Goal: Information Seeking & Learning: Check status

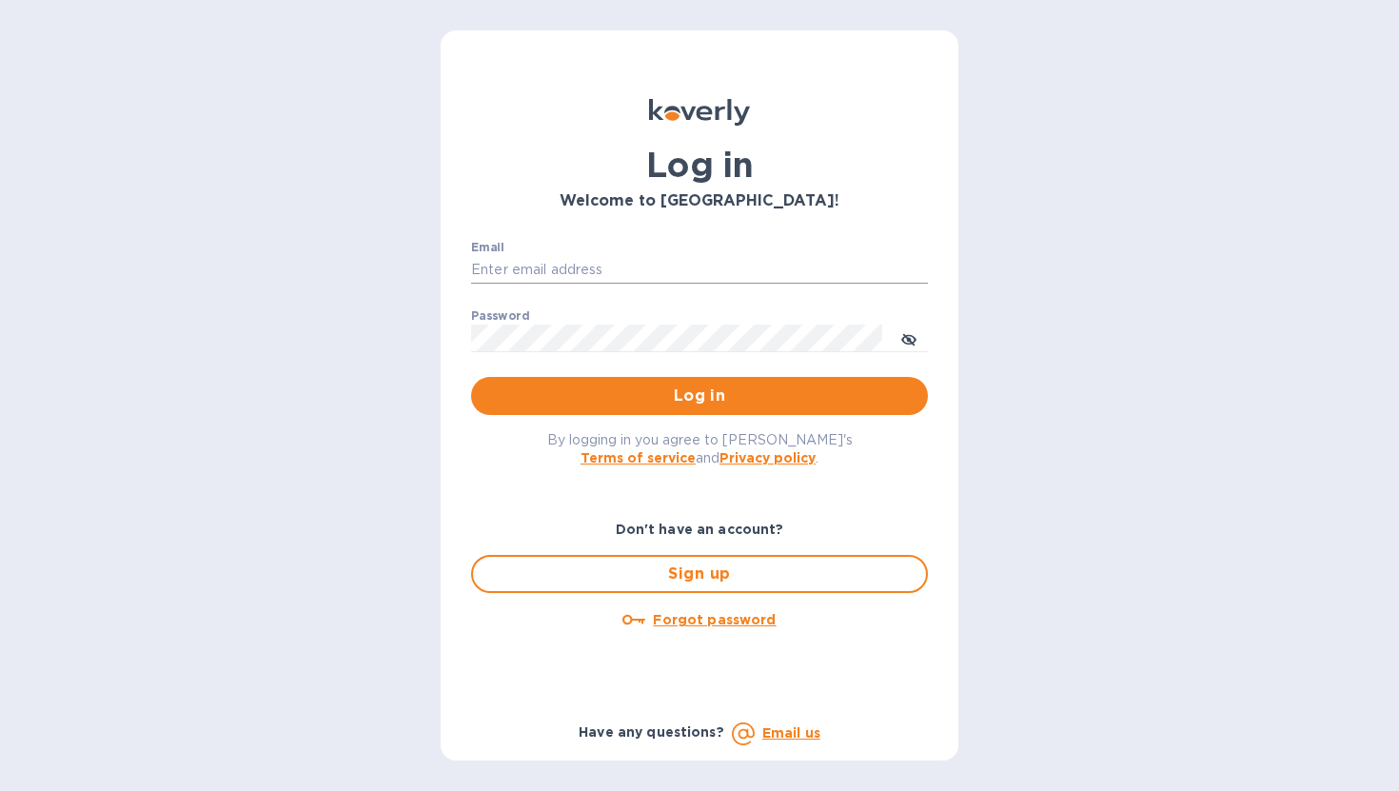
click at [653, 270] on input "Email" at bounding box center [699, 270] width 457 height 29
type input "ngazda@koverly.com"
click at [640, 381] on button "Log in" at bounding box center [699, 396] width 457 height 38
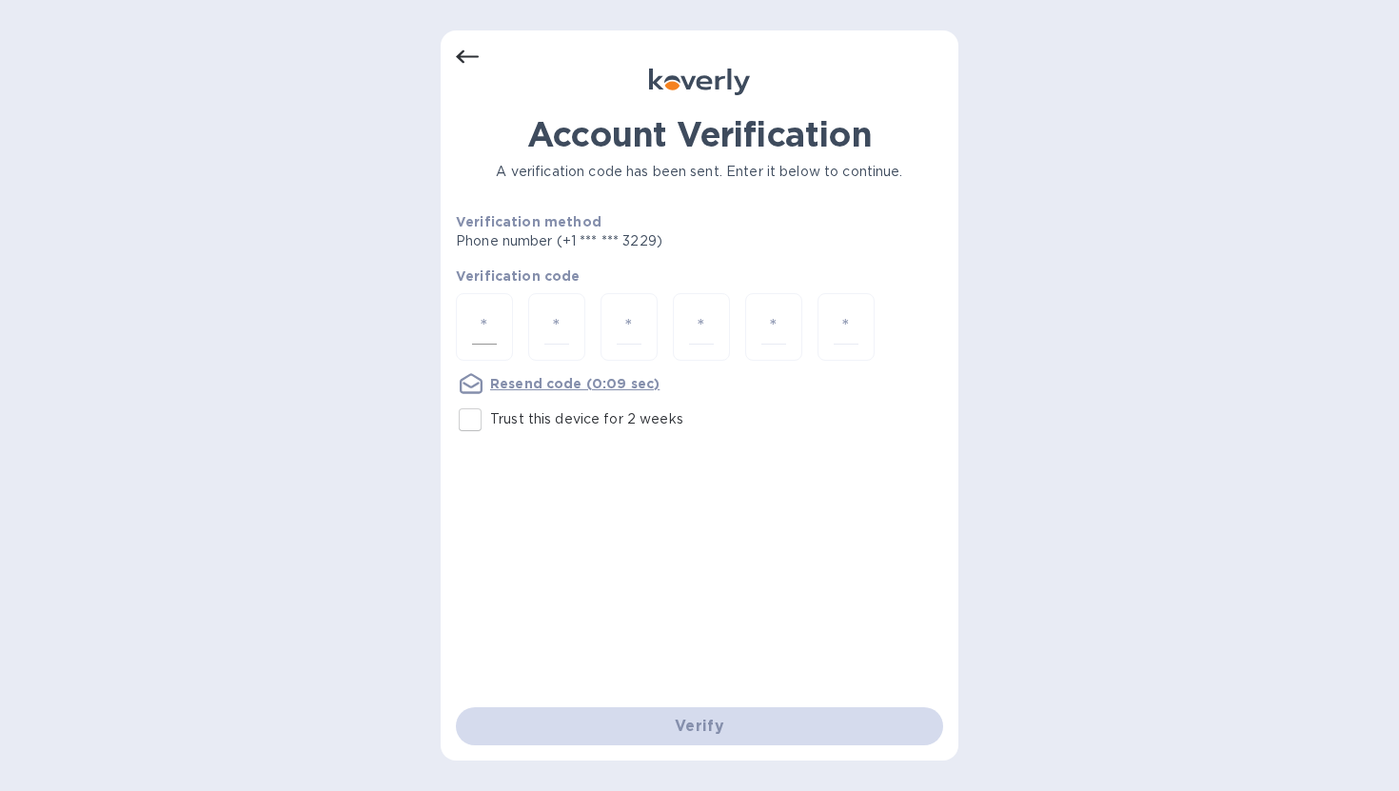
click at [470, 315] on div at bounding box center [484, 327] width 57 height 68
type input "9"
type input "6"
type input "1"
type input "4"
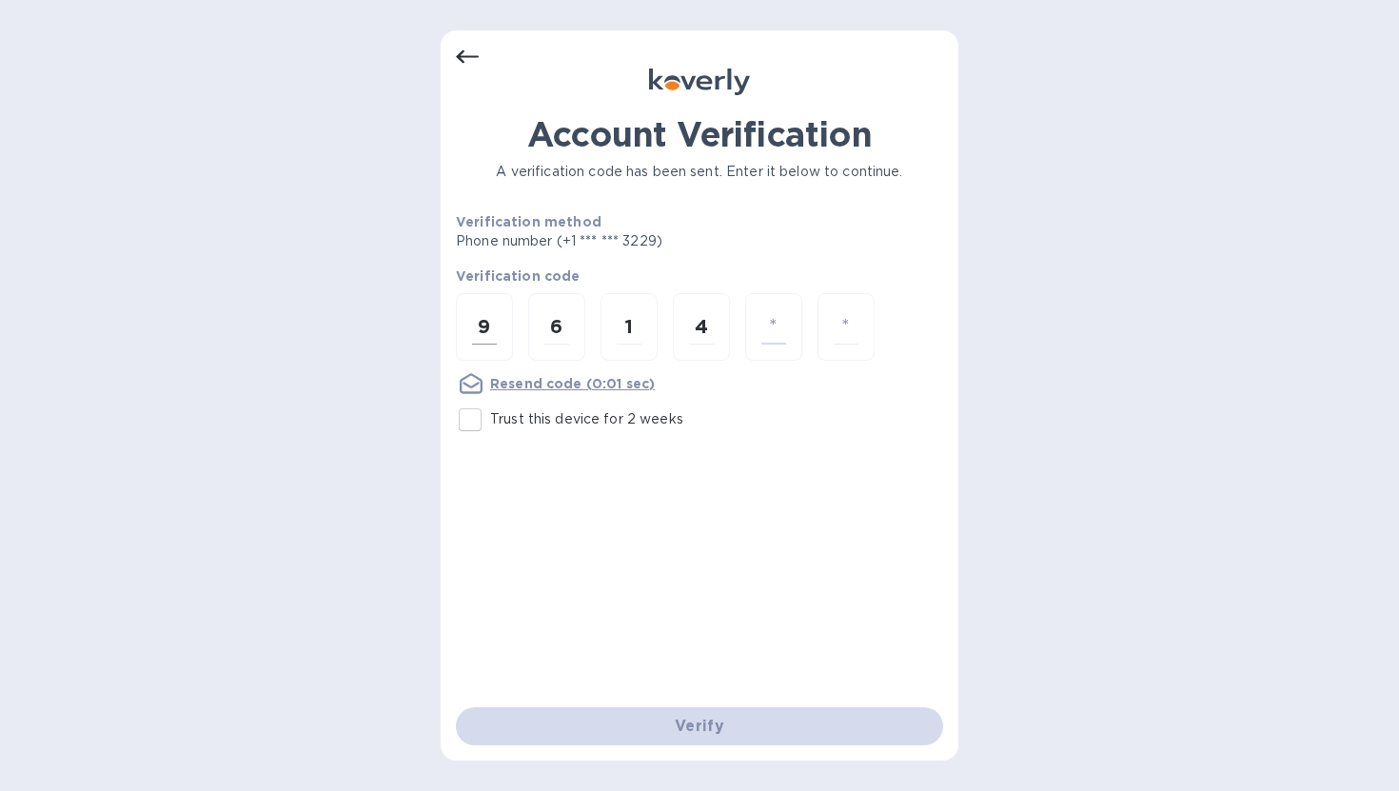
type input "7"
type input "5"
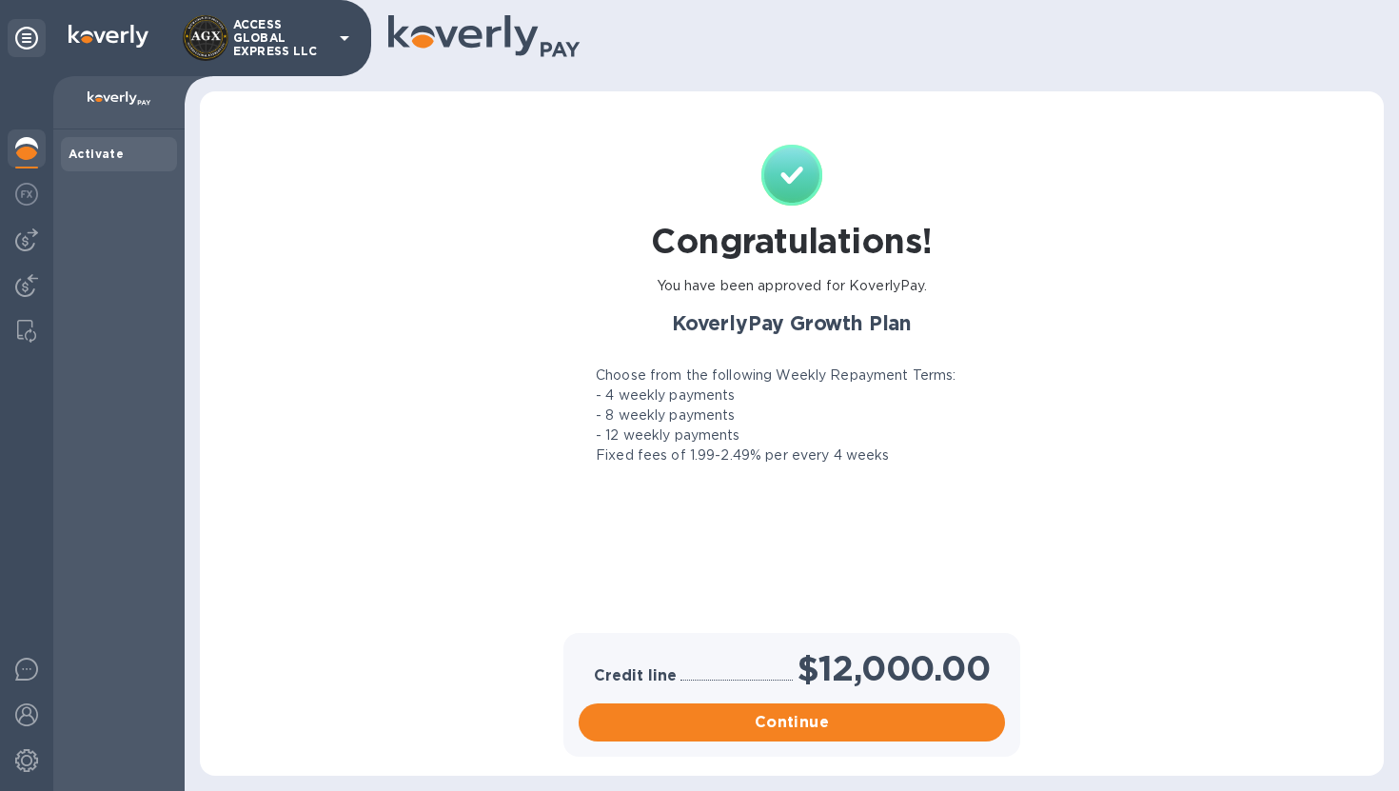
click at [347, 37] on icon at bounding box center [344, 38] width 23 height 23
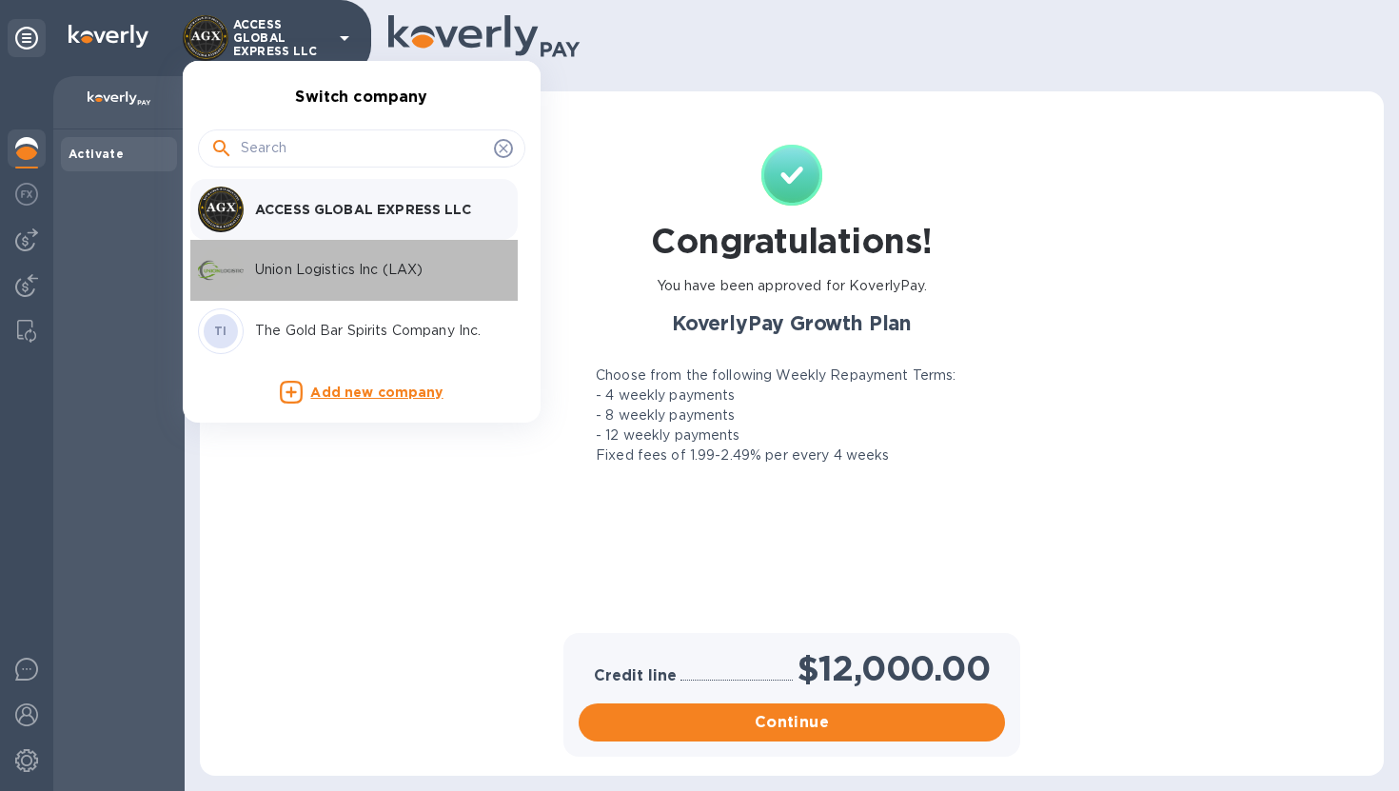
click at [306, 273] on p "Union Logistics Inc (LAX)" at bounding box center [375, 270] width 240 height 20
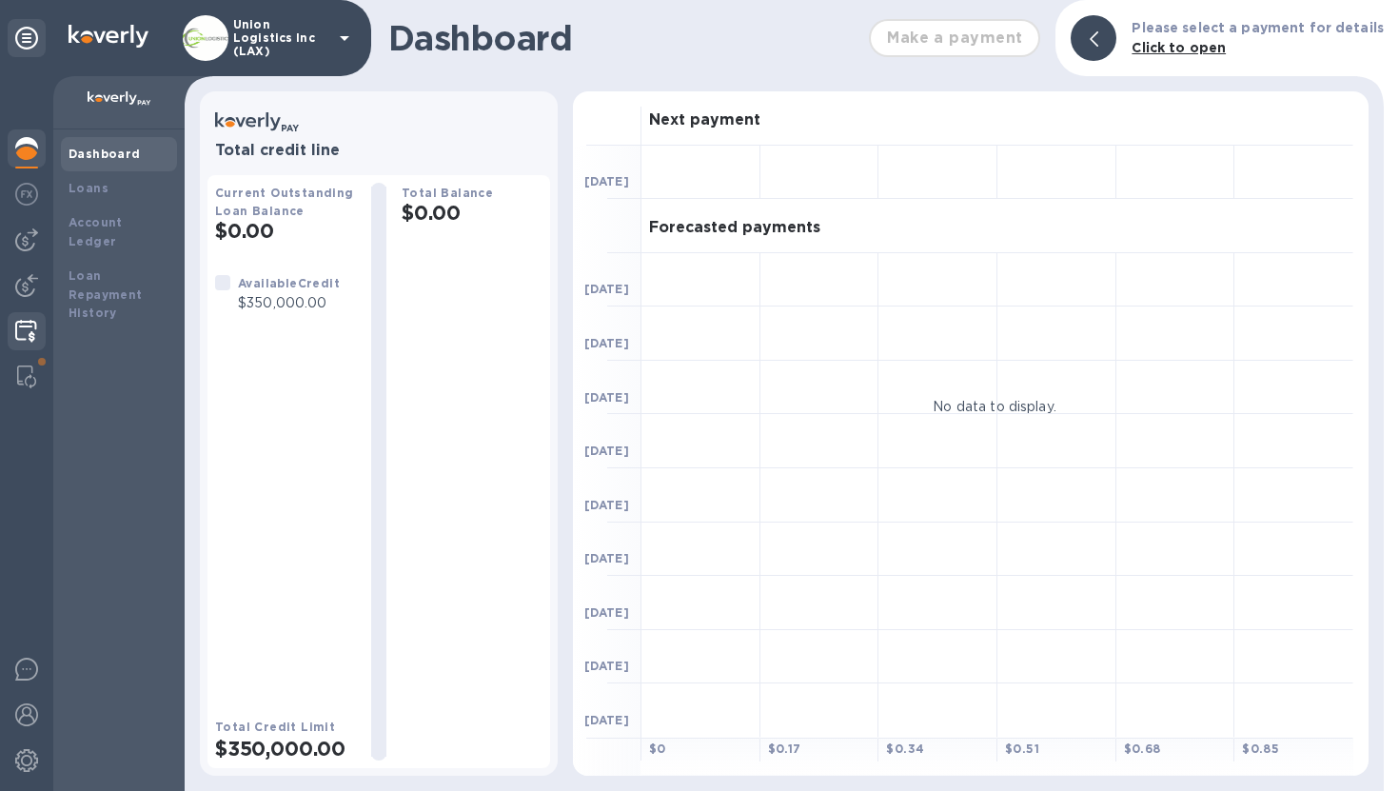
click at [25, 341] on img at bounding box center [26, 331] width 22 height 23
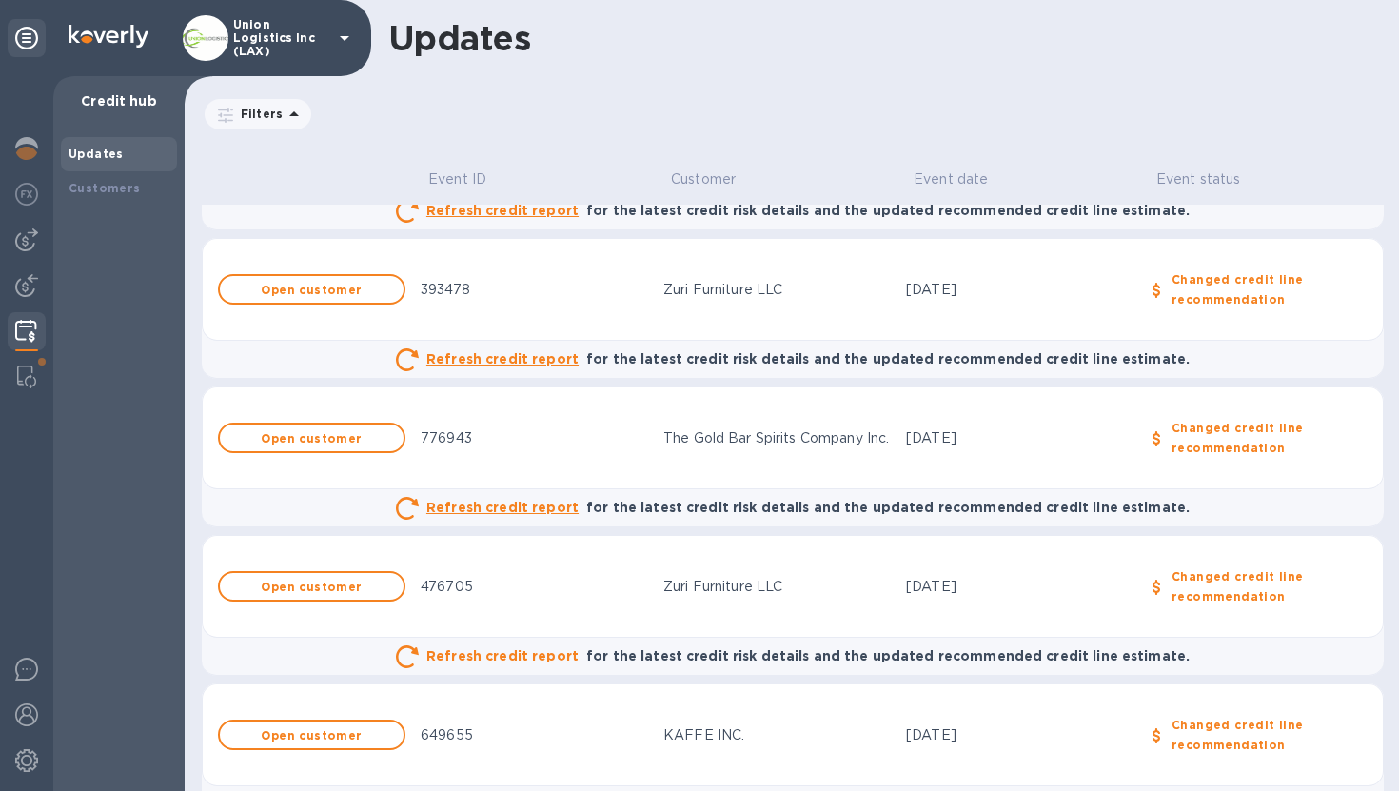
scroll to position [254, 0]
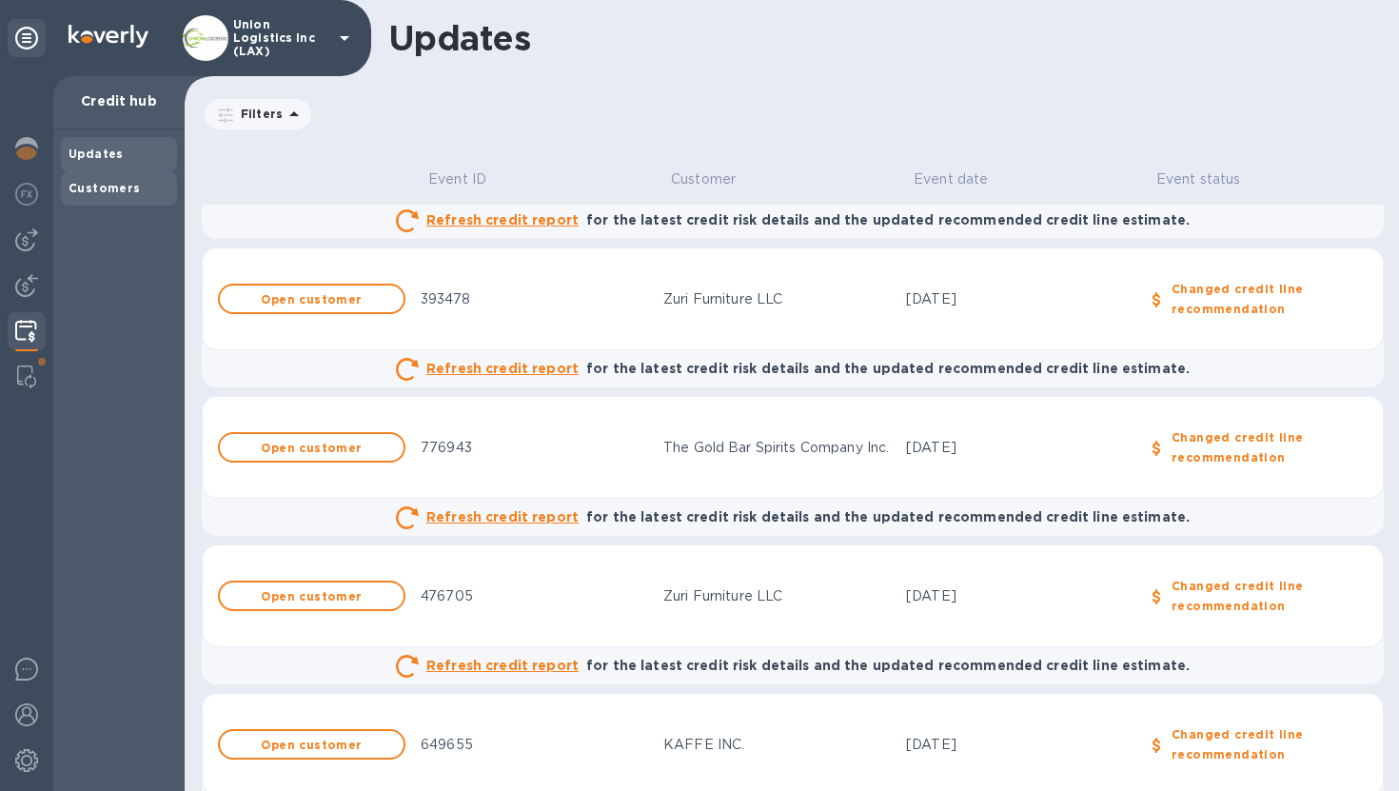
click at [118, 200] on div "Customers" at bounding box center [119, 188] width 116 height 34
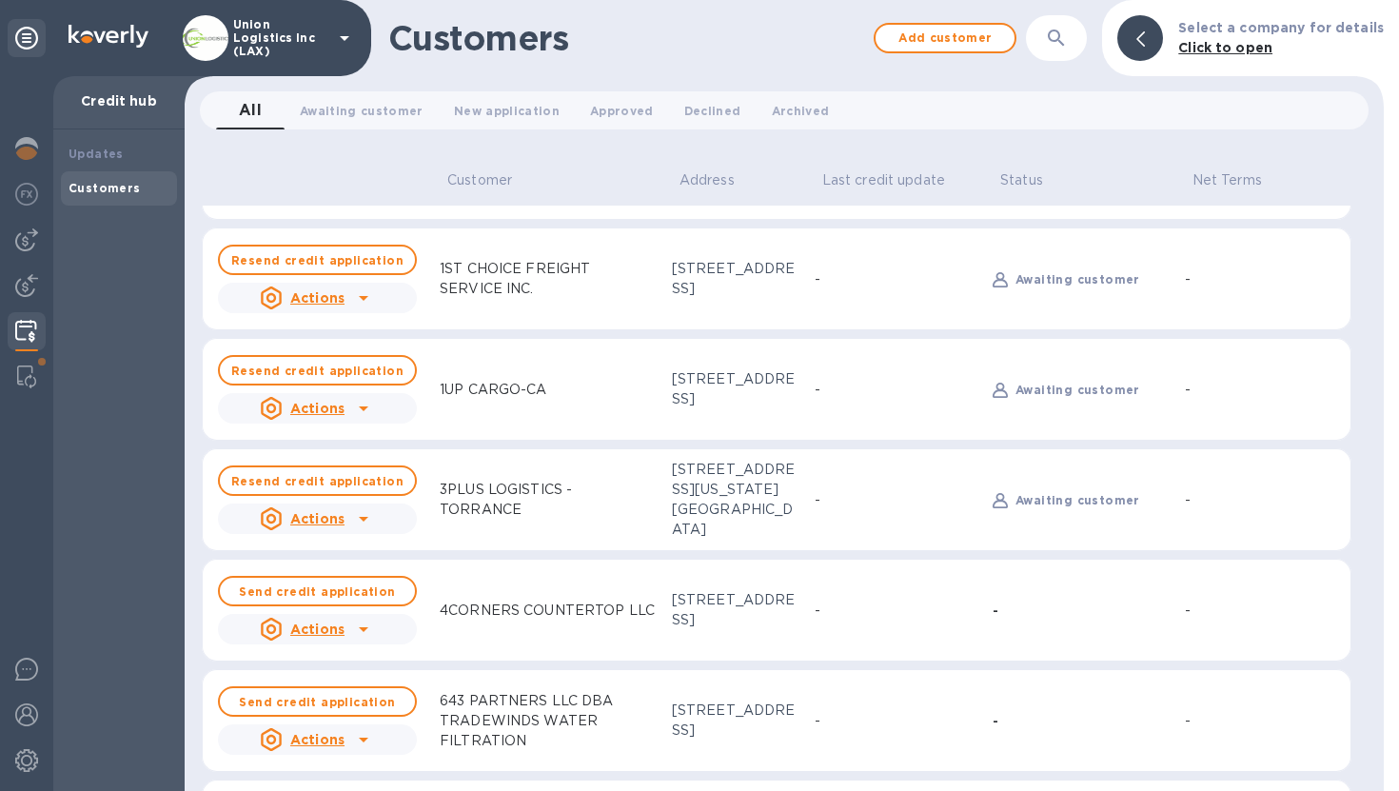
scroll to position [45, 0]
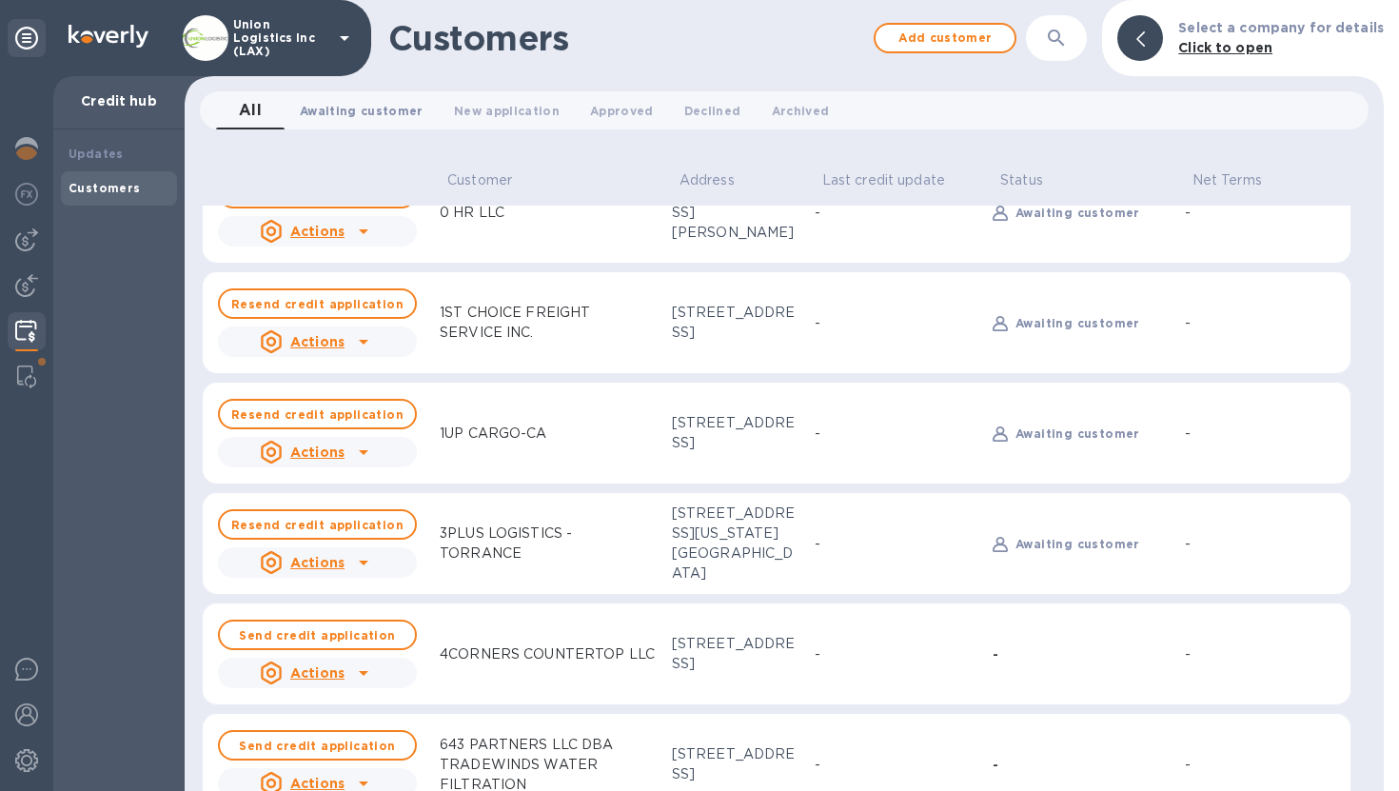
click at [351, 111] on span "Awaiting customer 0" at bounding box center [362, 111] width 124 height 20
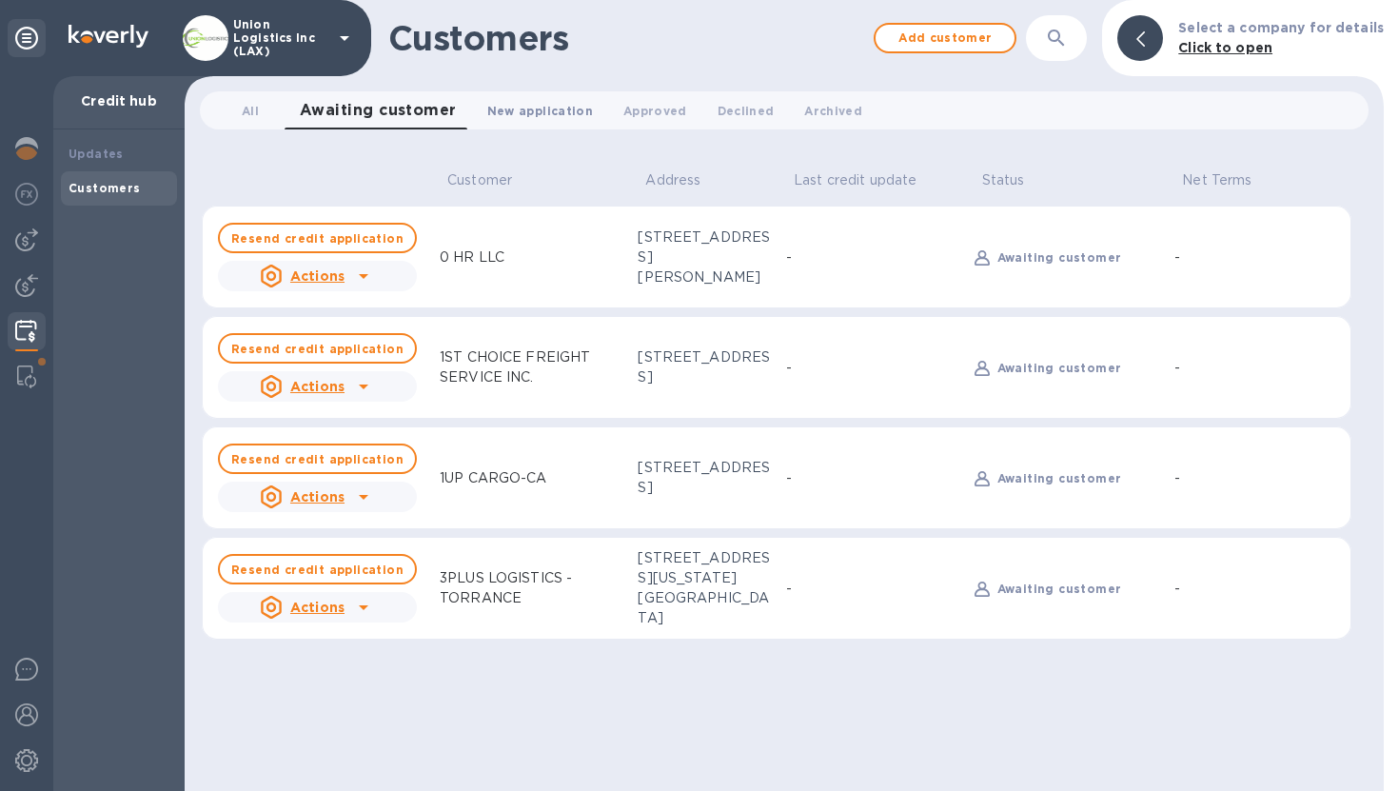
click at [533, 109] on span "New application 0" at bounding box center [540, 111] width 106 height 20
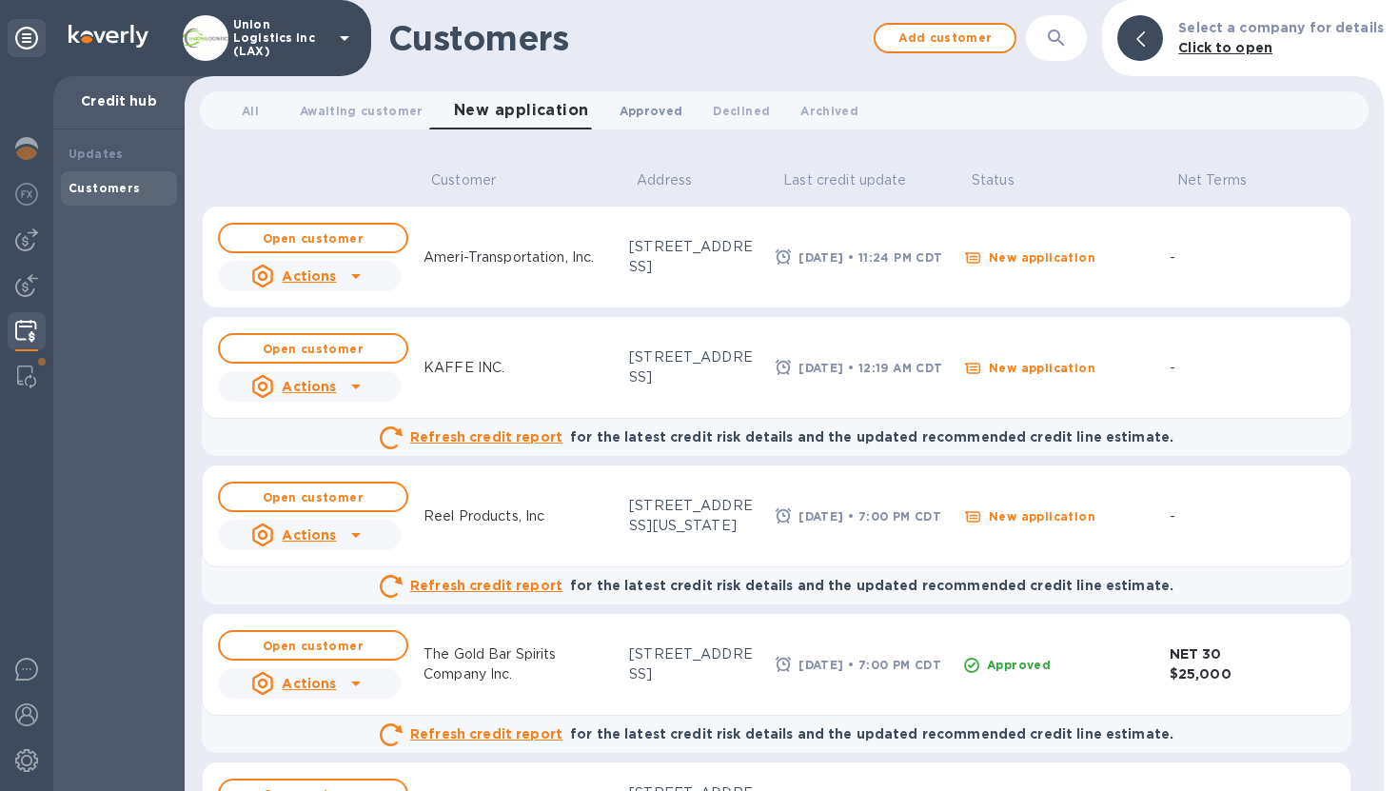
click at [642, 127] on button "Approved 0" at bounding box center [652, 110] width 94 height 38
click at [710, 103] on span "Declined 0" at bounding box center [732, 111] width 57 height 20
click at [797, 101] on span "Archived 0" at bounding box center [815, 111] width 58 height 20
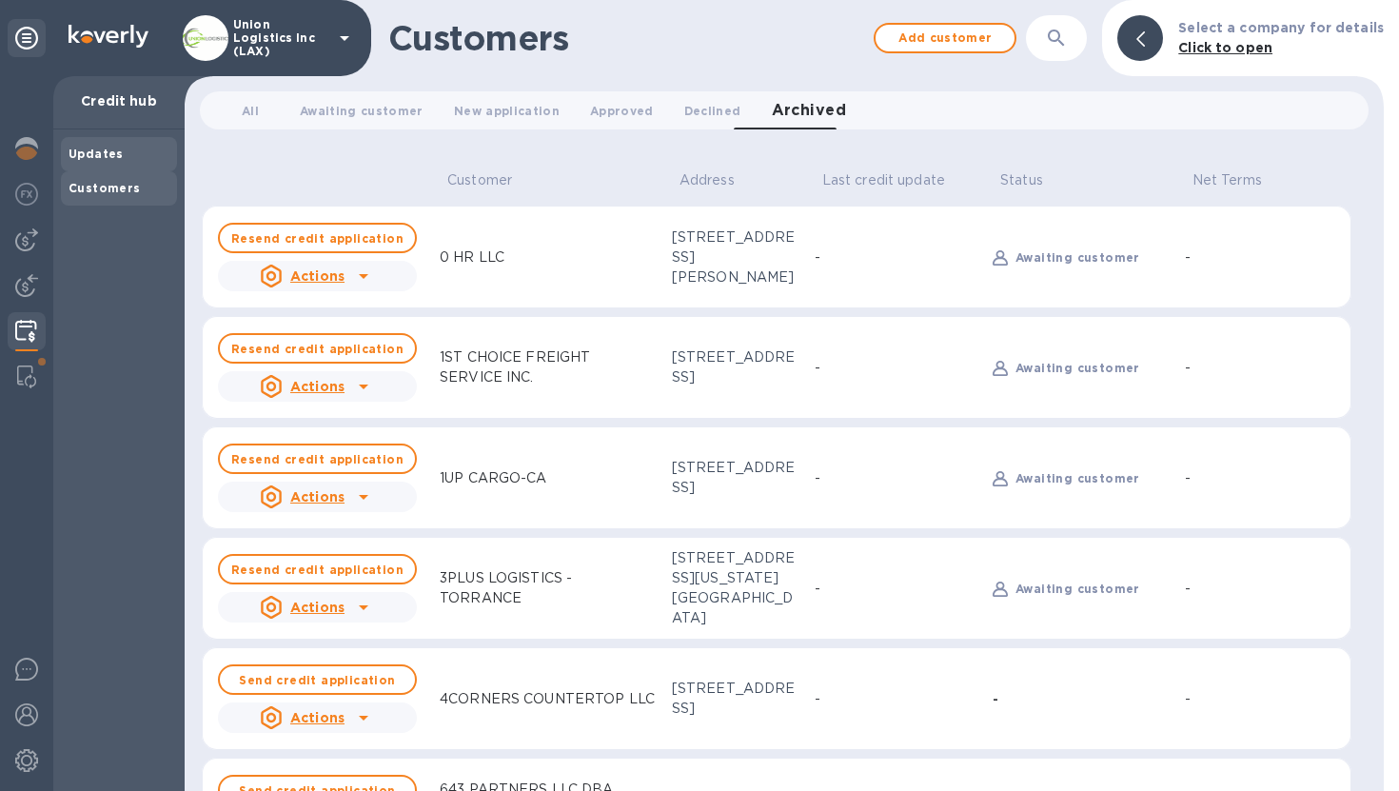
click at [121, 159] on div "Updates" at bounding box center [119, 154] width 101 height 19
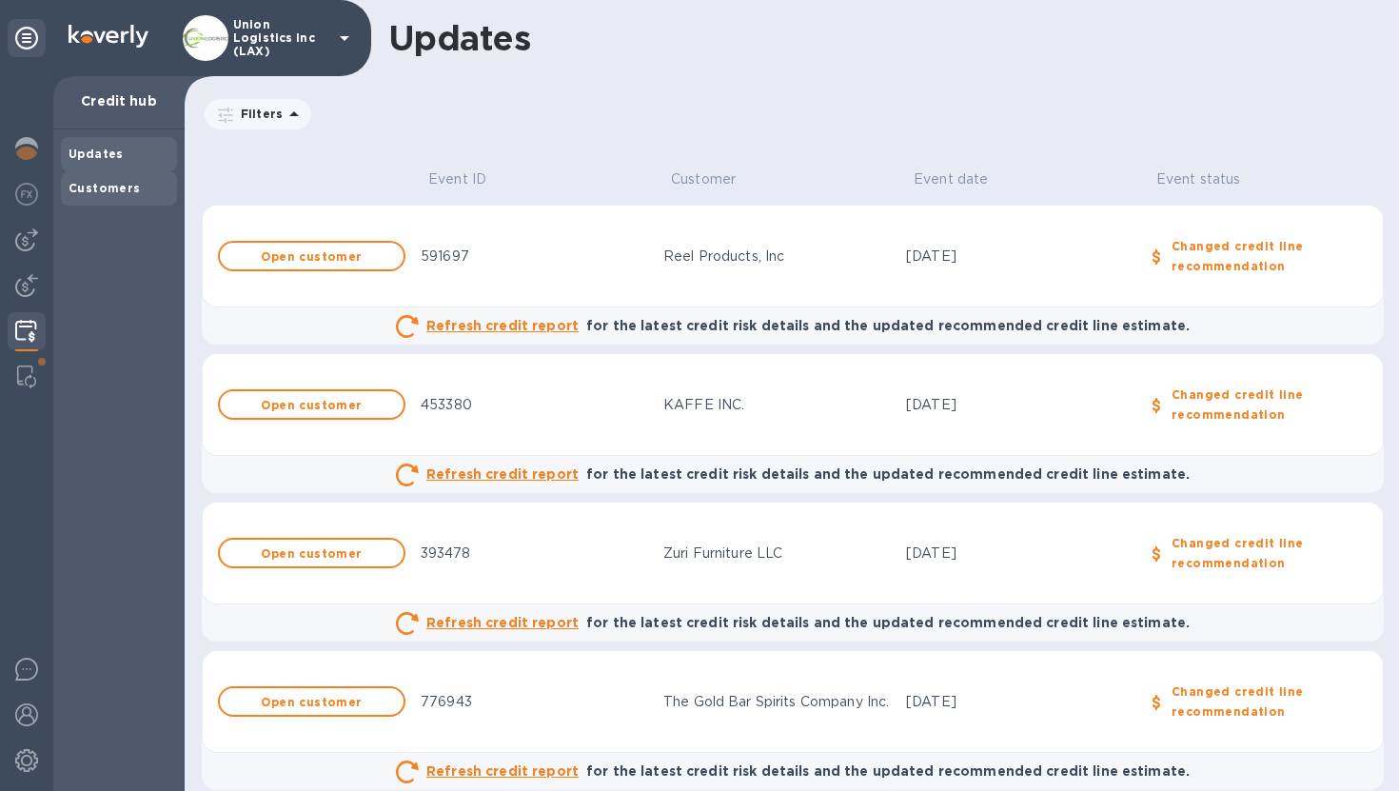
click at [118, 180] on div "Customers" at bounding box center [119, 188] width 101 height 19
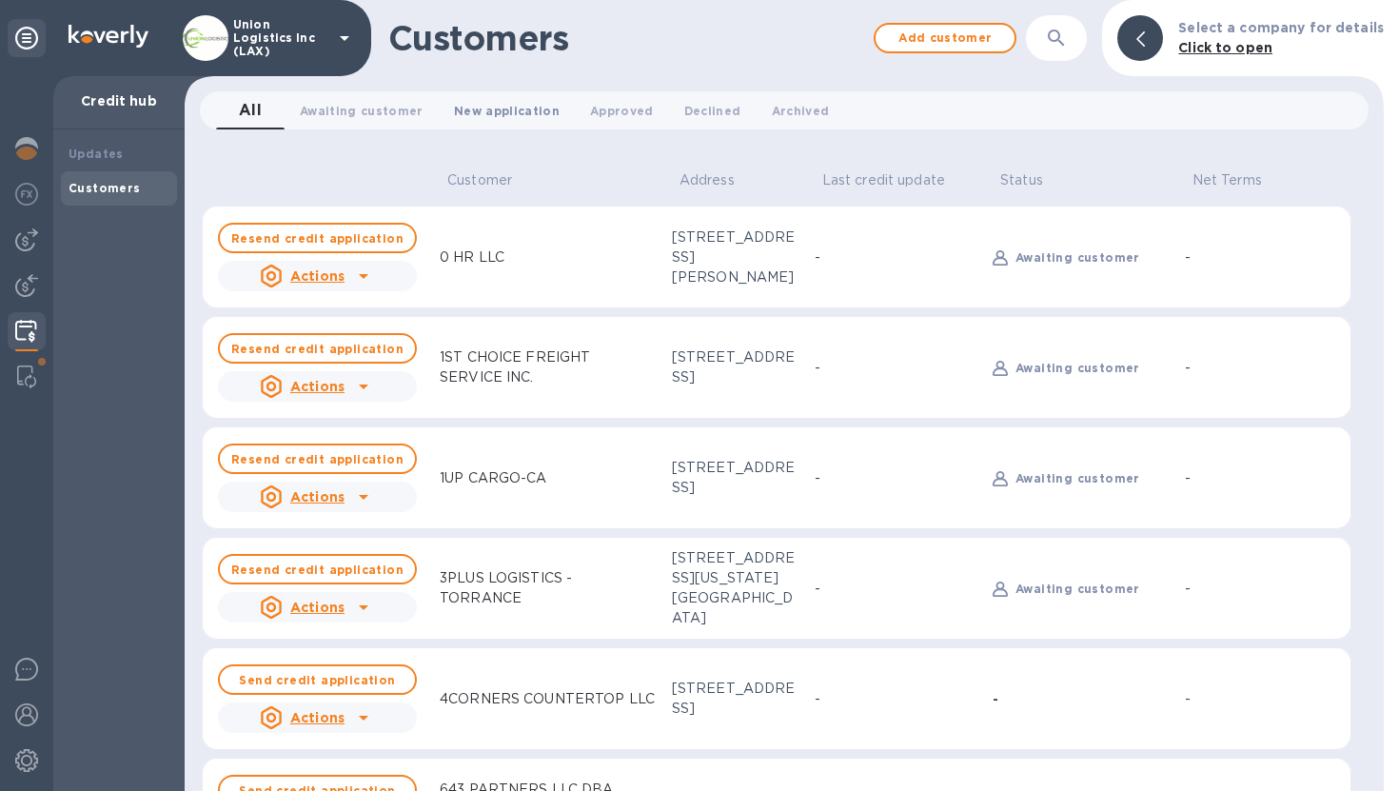
click at [505, 101] on span "New application 0" at bounding box center [507, 111] width 106 height 20
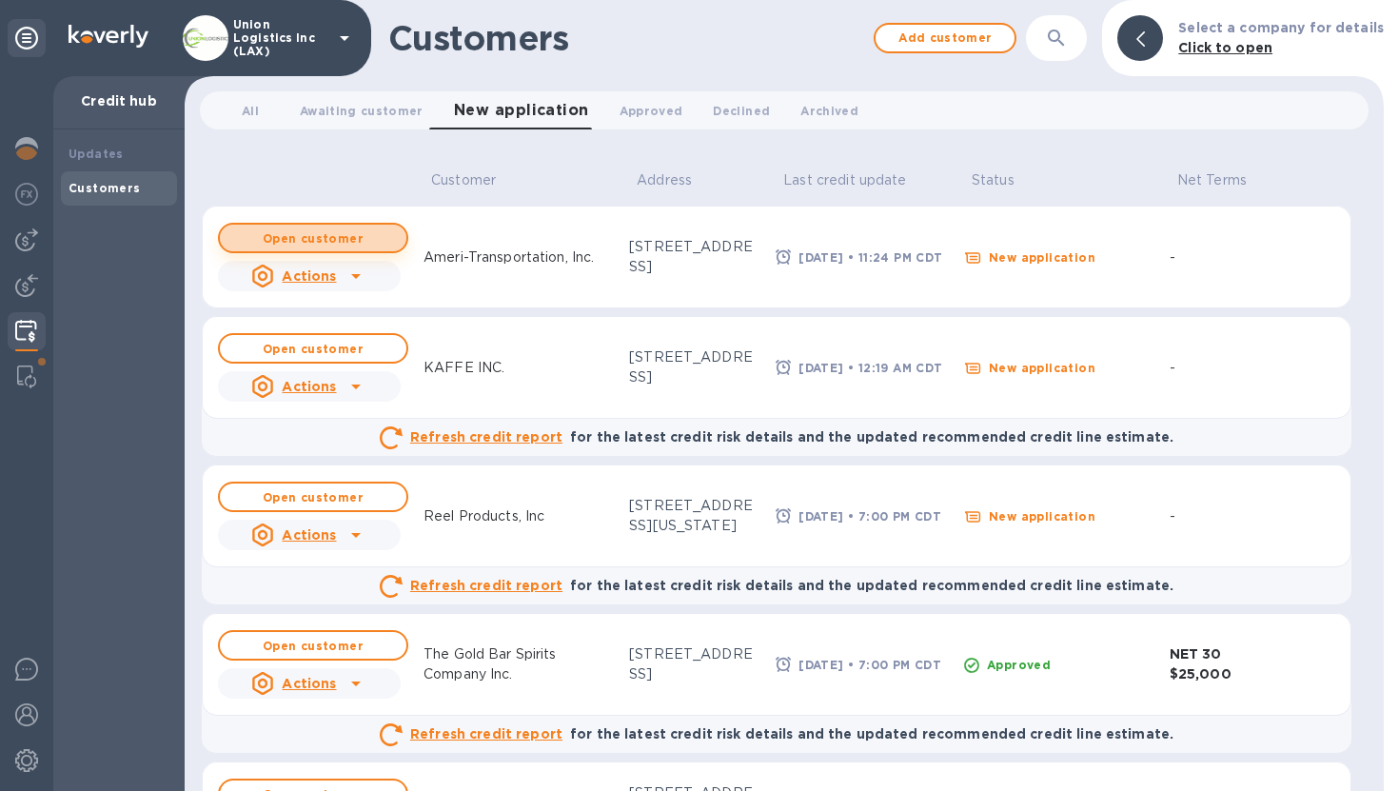
click at [347, 240] on b "Open customer" at bounding box center [313, 238] width 101 height 14
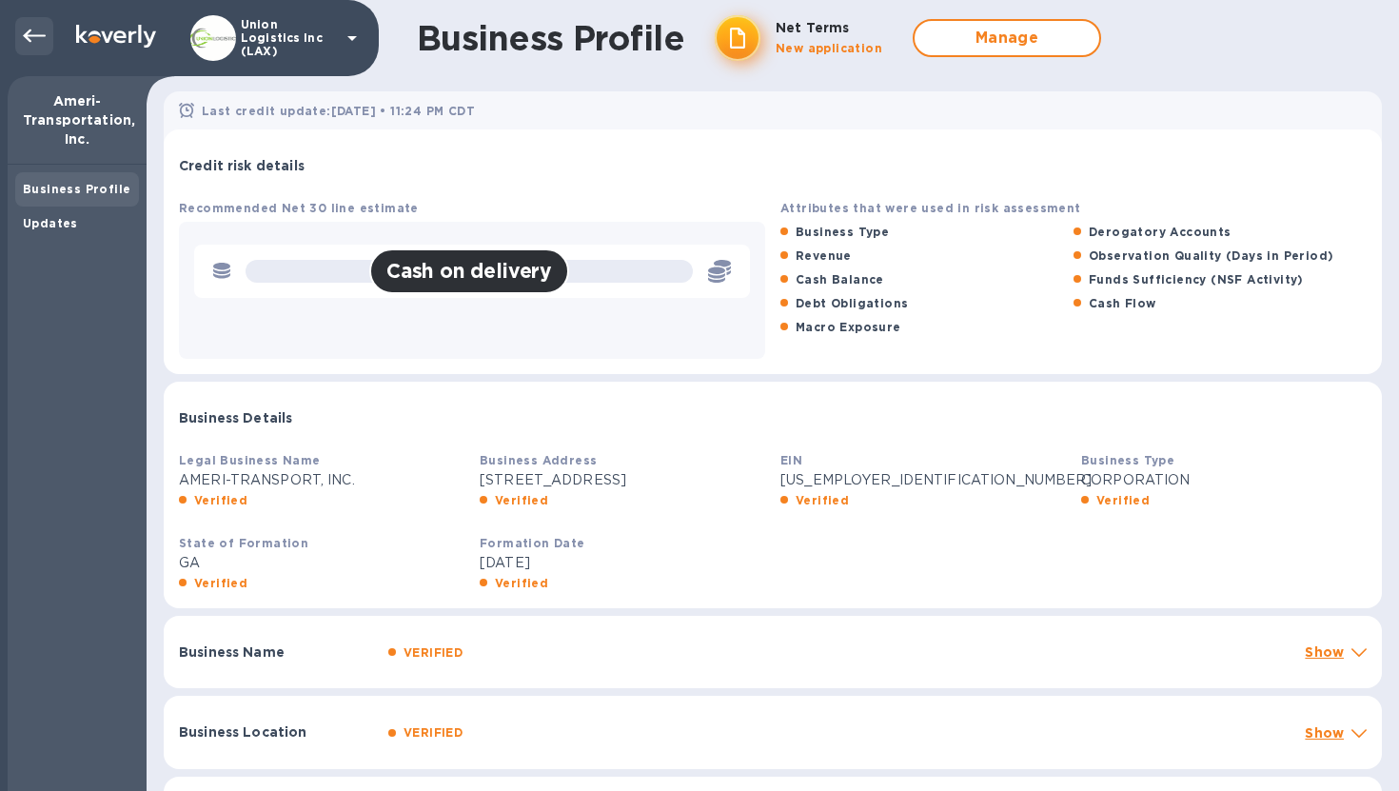
click at [41, 34] on icon at bounding box center [34, 36] width 23 height 13
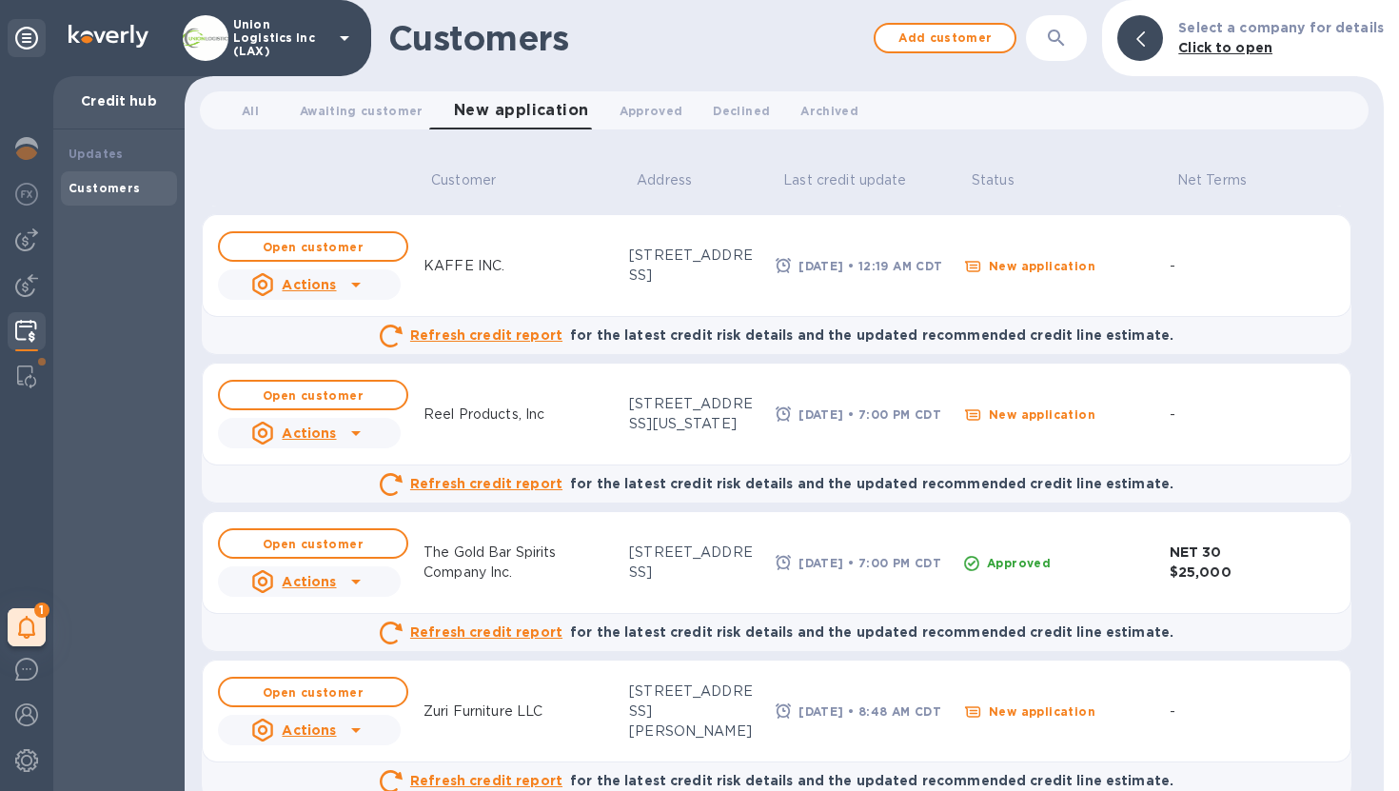
scroll to position [119, 0]
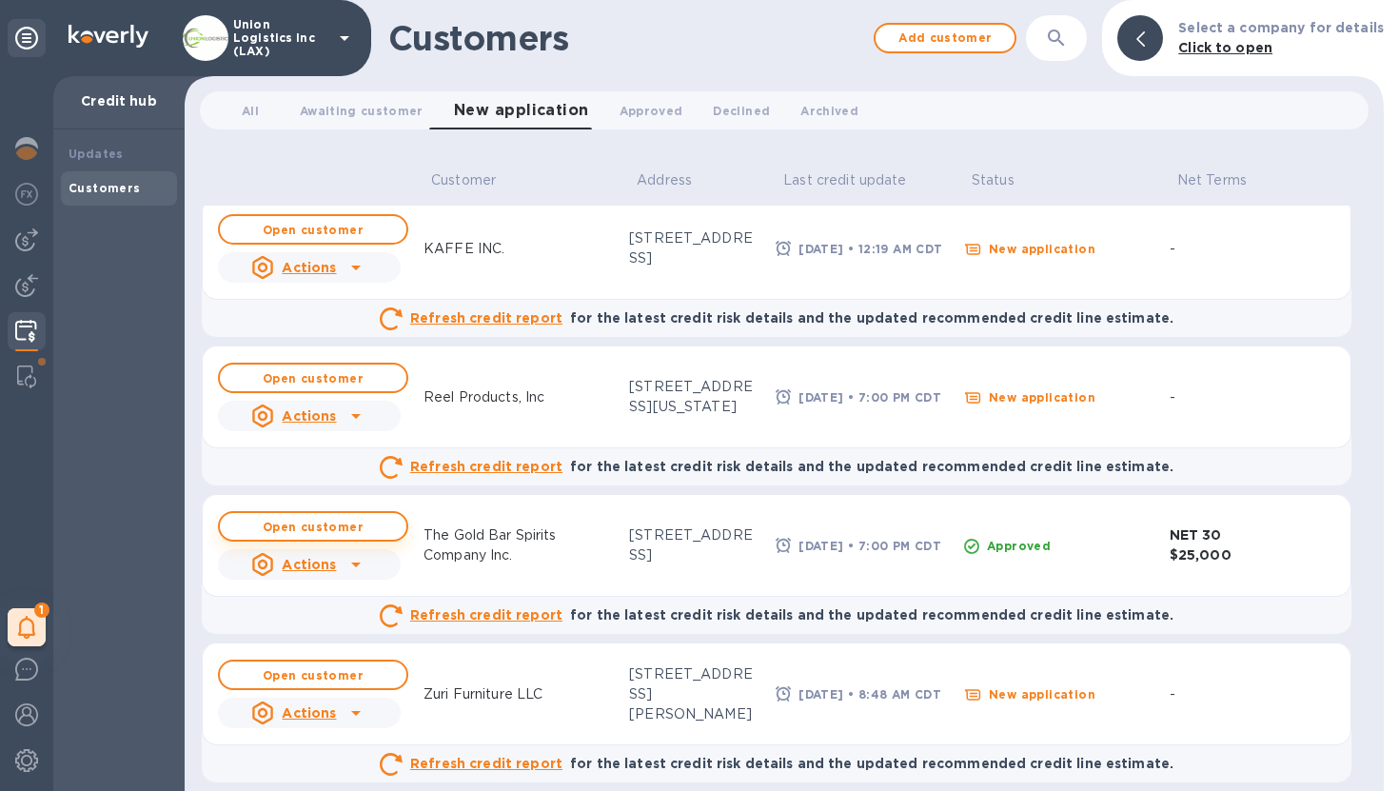
click at [328, 522] on b "Open customer" at bounding box center [313, 527] width 101 height 14
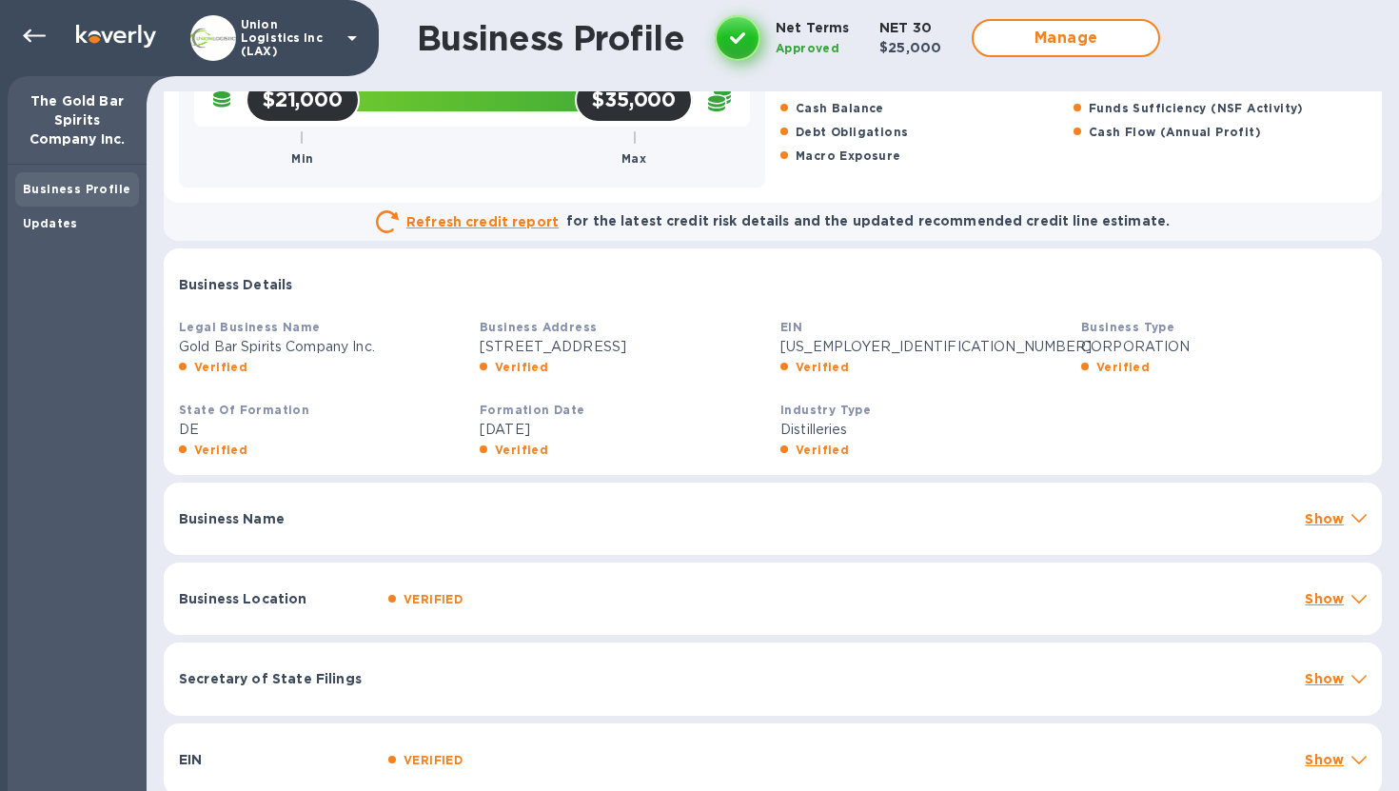
scroll to position [165, 0]
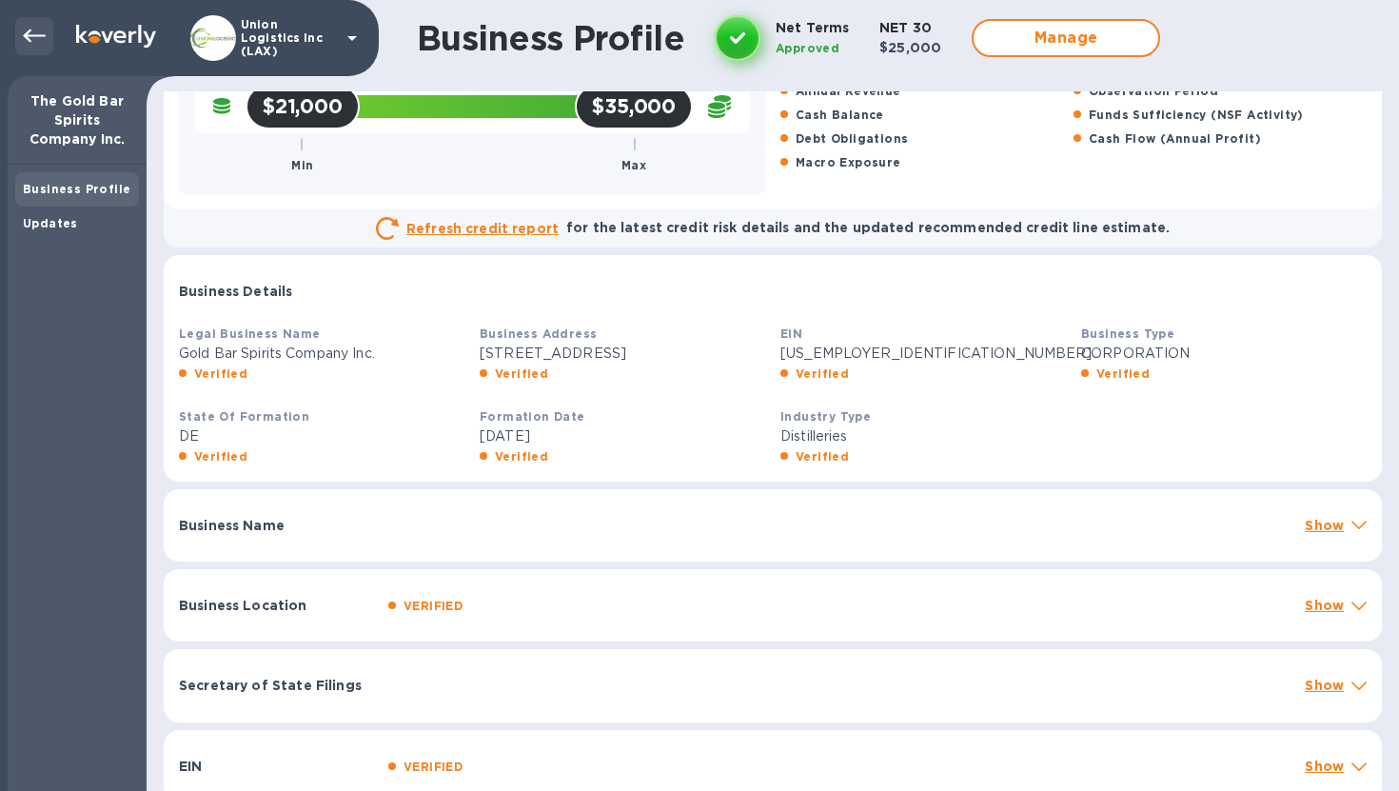
click at [34, 33] on icon at bounding box center [34, 36] width 23 height 23
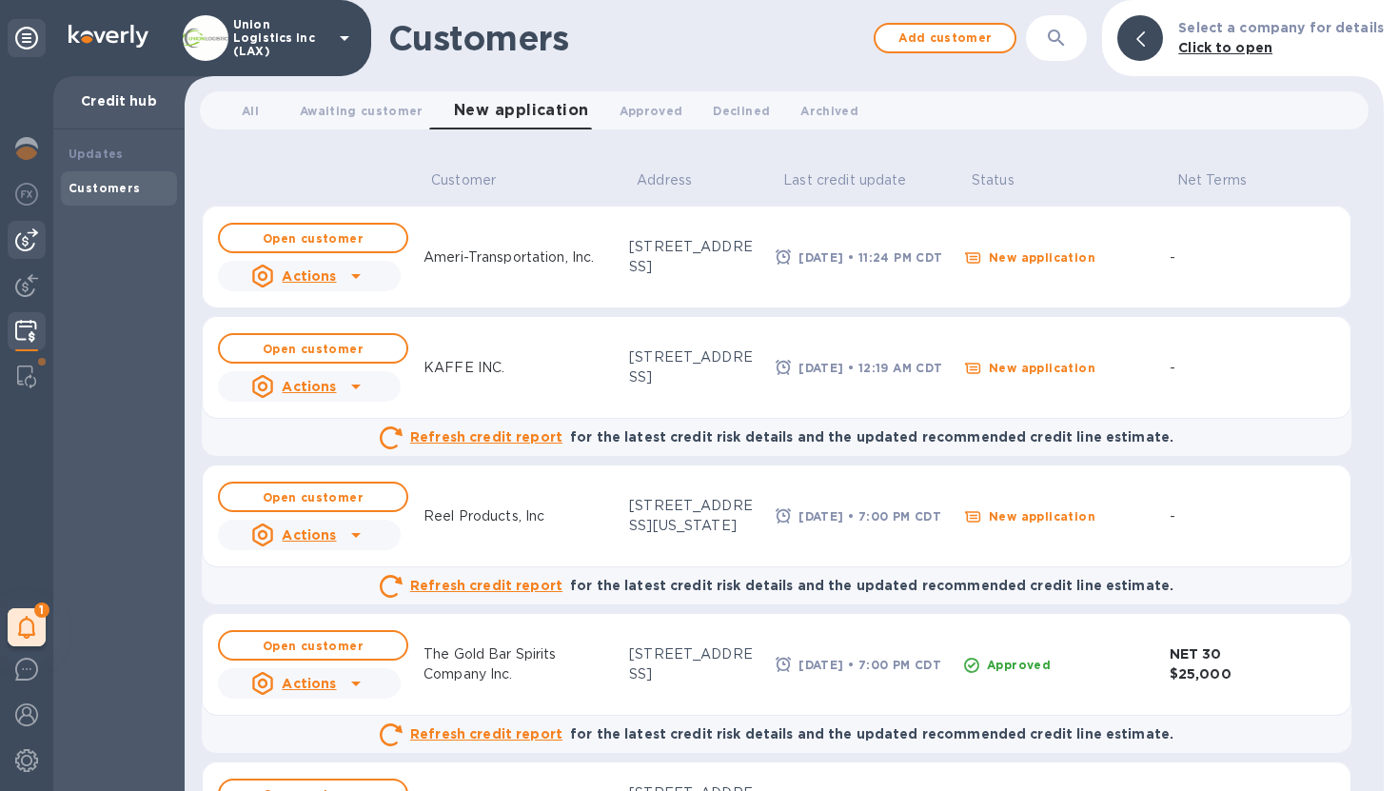
click at [42, 241] on div at bounding box center [27, 240] width 38 height 38
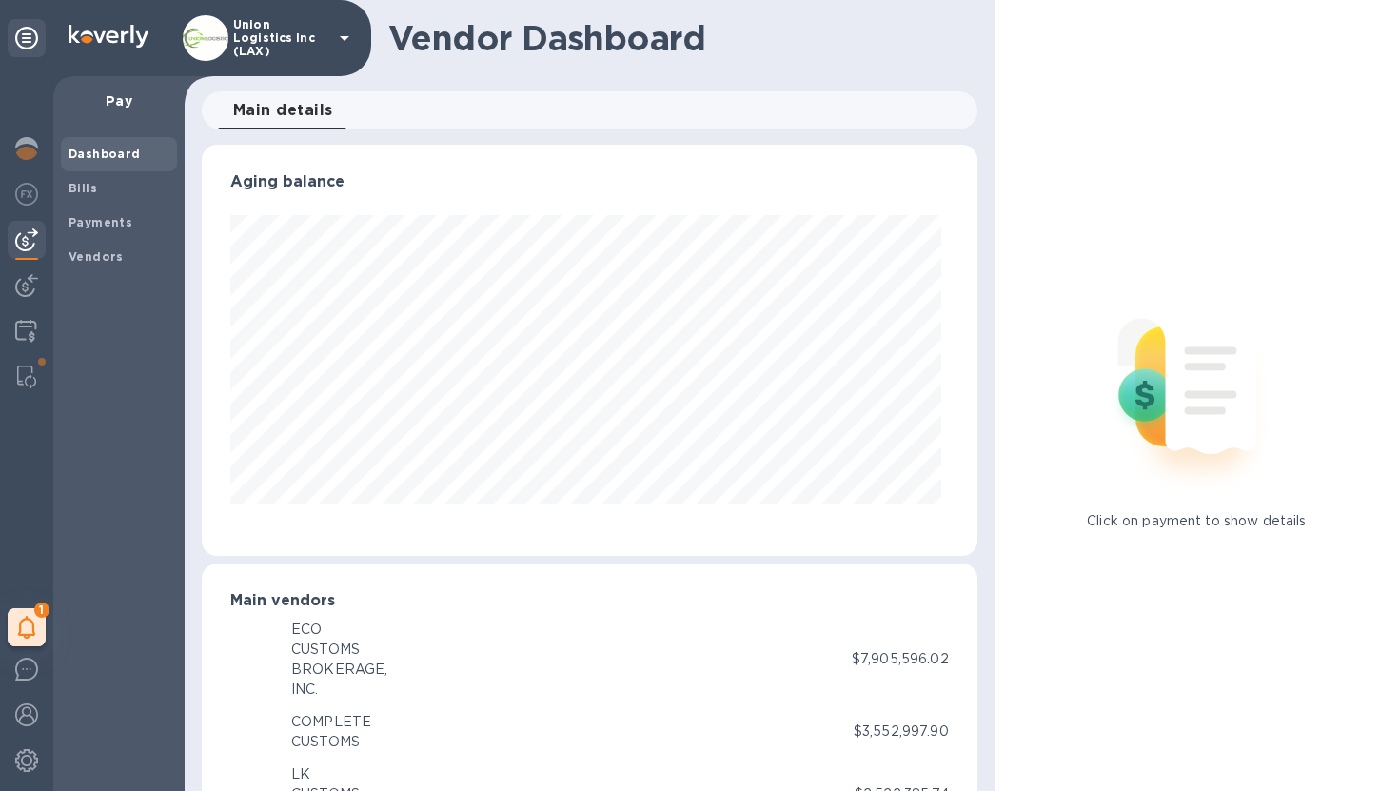
scroll to position [411, 768]
click at [28, 284] on img at bounding box center [26, 285] width 23 height 23
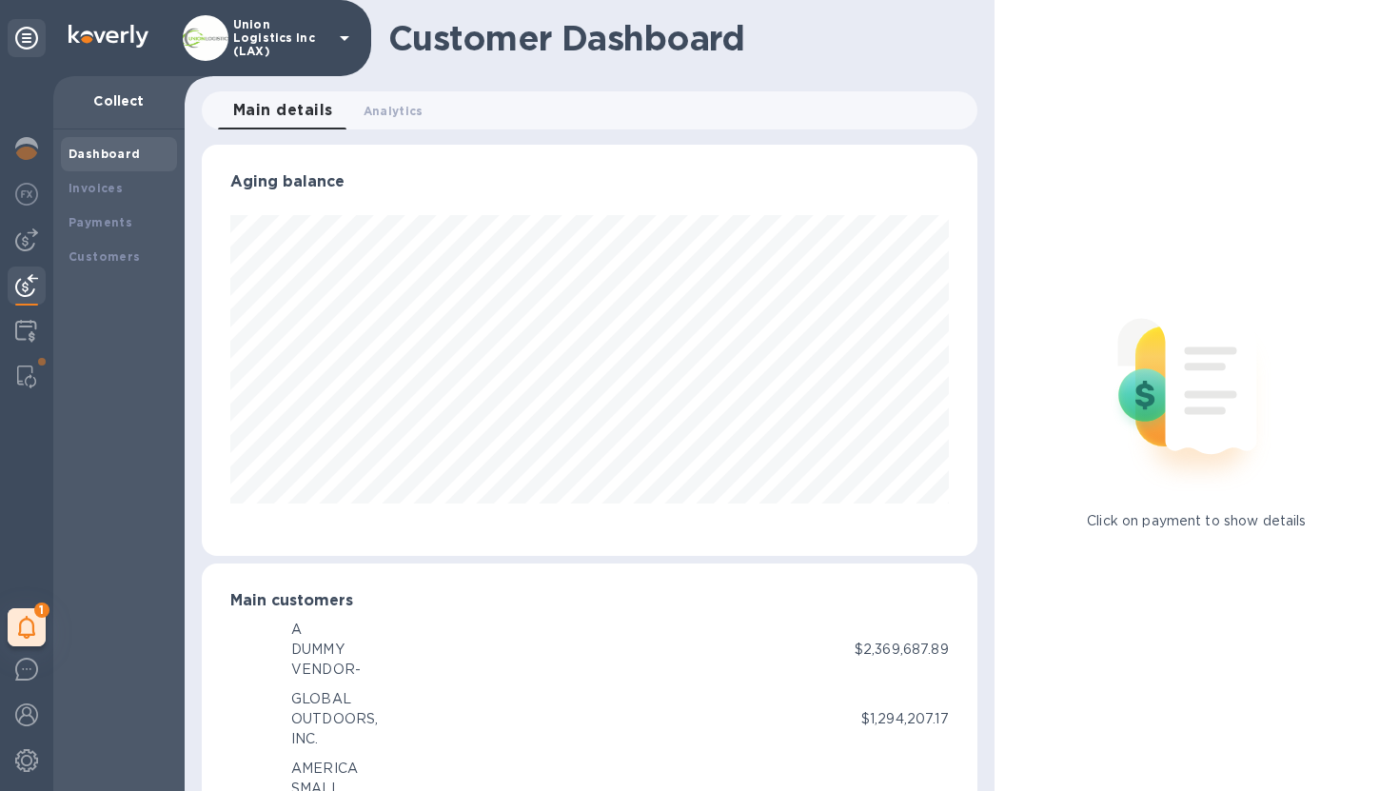
scroll to position [951600, 951243]
click at [22, 336] on img at bounding box center [26, 331] width 22 height 23
